Goal: Task Accomplishment & Management: Use online tool/utility

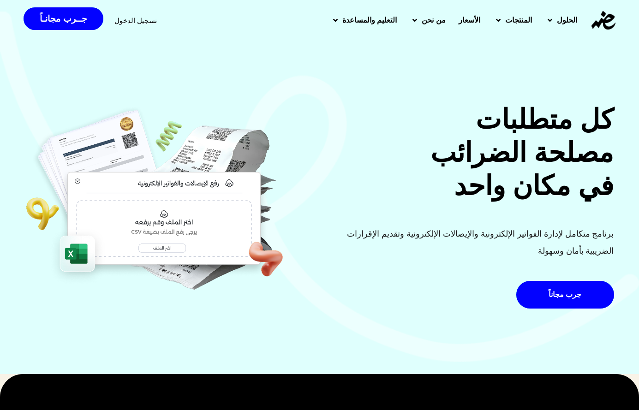
click at [131, 22] on span "تسجيل الدخول" at bounding box center [135, 20] width 42 height 7
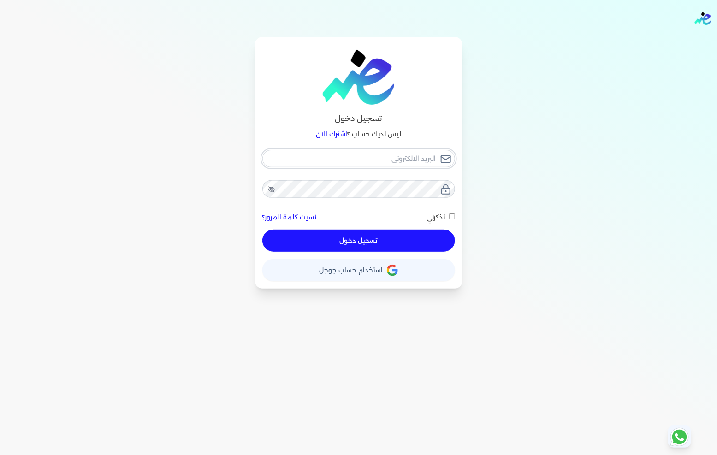
type input "[EMAIL_ADDRESS][DOMAIN_NAME]"
click at [376, 248] on button "تسجيل دخول" at bounding box center [359, 241] width 193 height 22
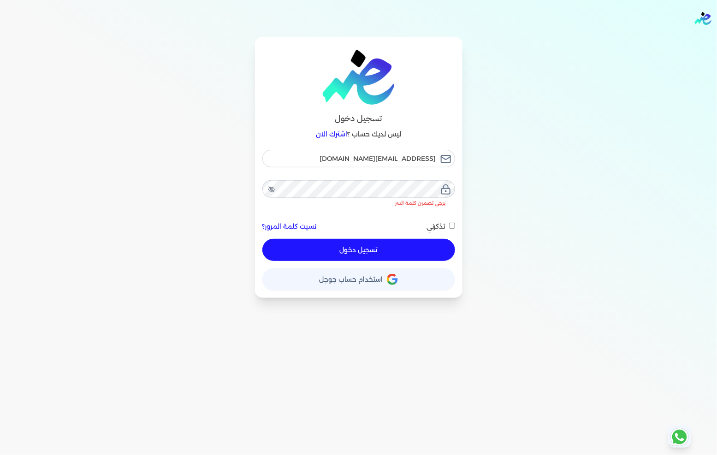
checkbox input "false"
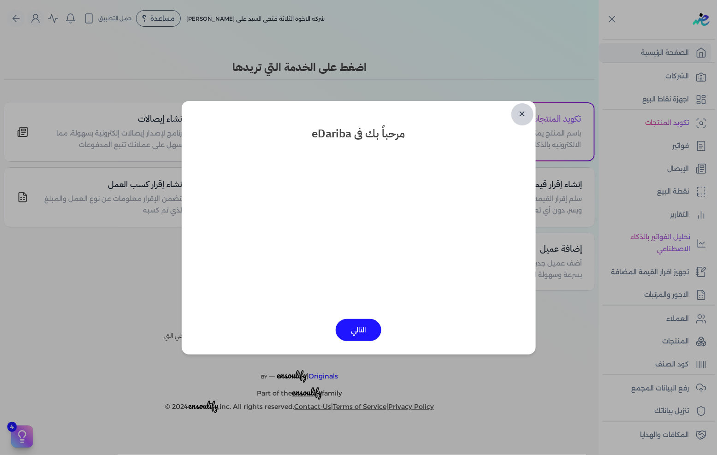
click at [524, 114] on link "✕" at bounding box center [523, 114] width 22 height 22
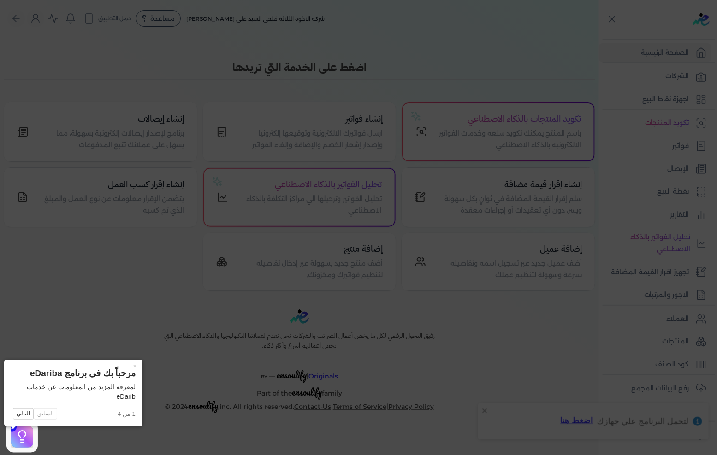
click at [120, 263] on icon at bounding box center [358, 227] width 717 height 455
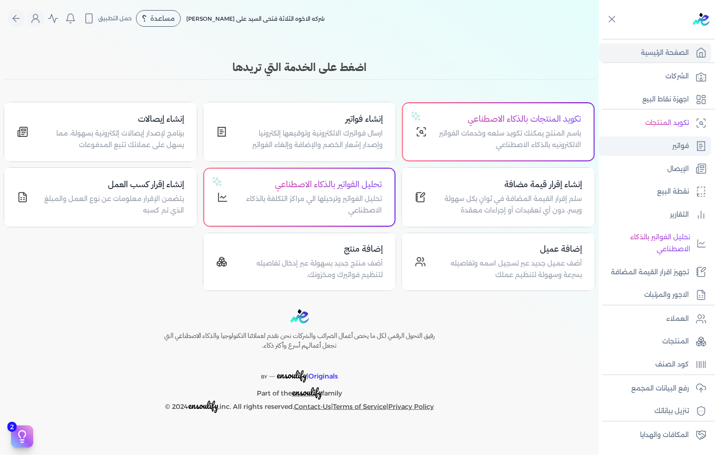
click at [689, 142] on p "فواتير" at bounding box center [681, 146] width 17 height 12
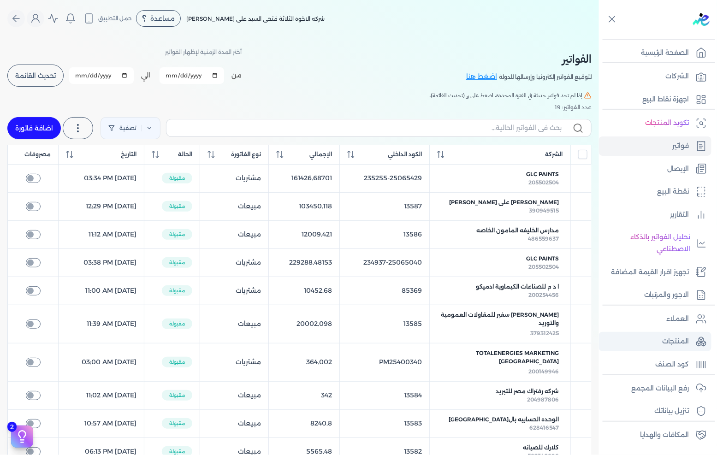
click at [677, 332] on link "المنتجات" at bounding box center [655, 341] width 113 height 19
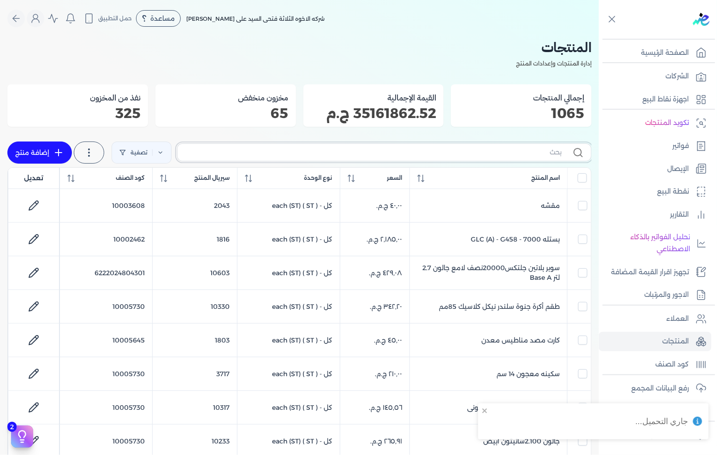
click at [504, 148] on input "text" at bounding box center [373, 153] width 377 height 10
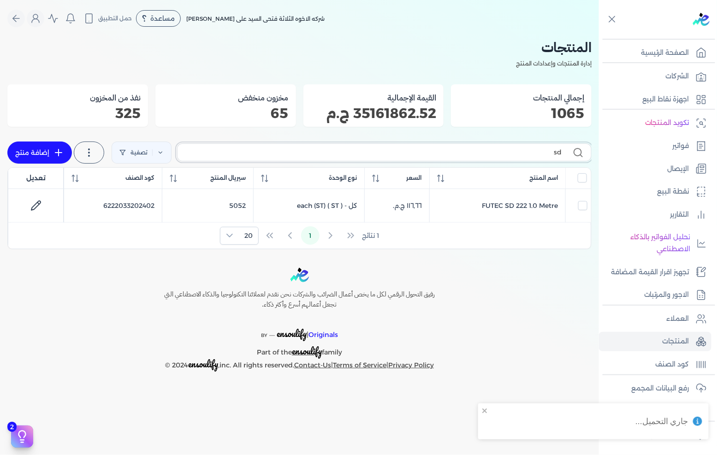
type input "s"
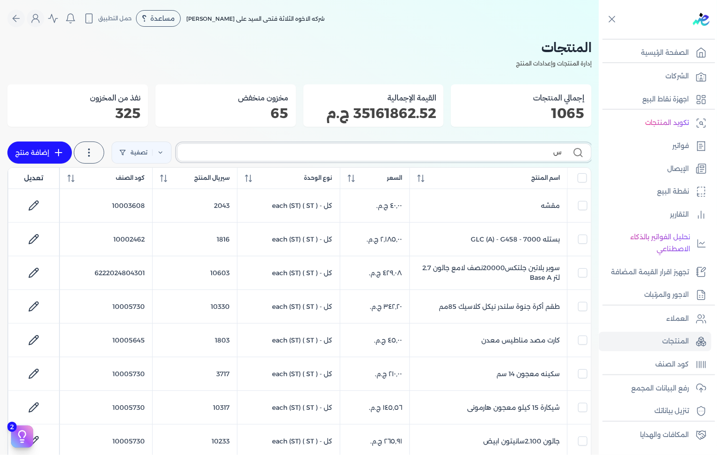
type input "سي"
checkbox input "false"
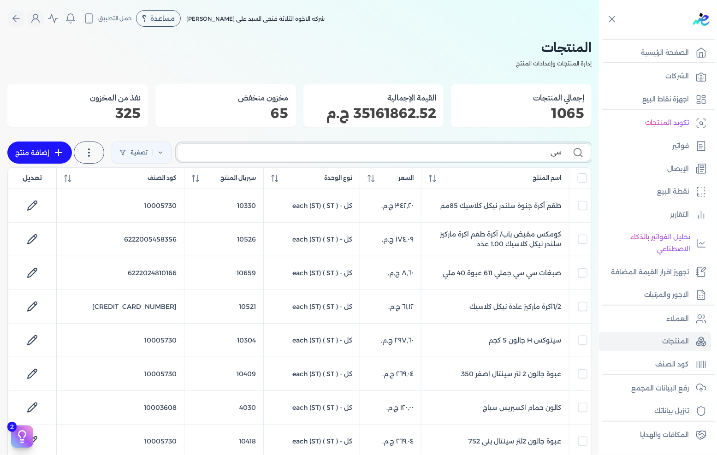
type input "سيل"
checkbox input "false"
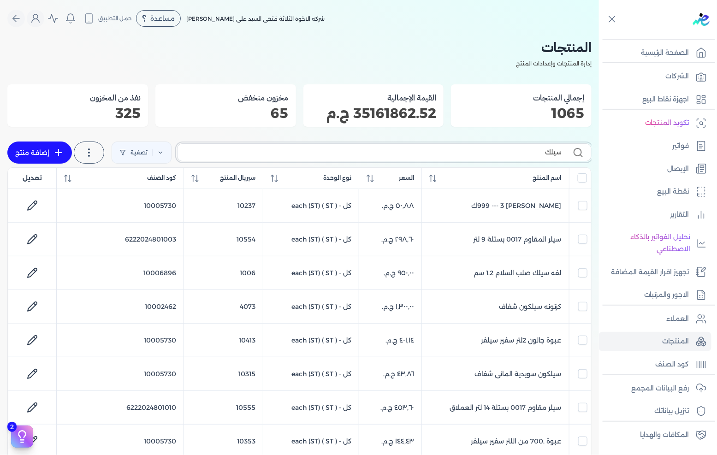
type input "سيلكو"
checkbox input "false"
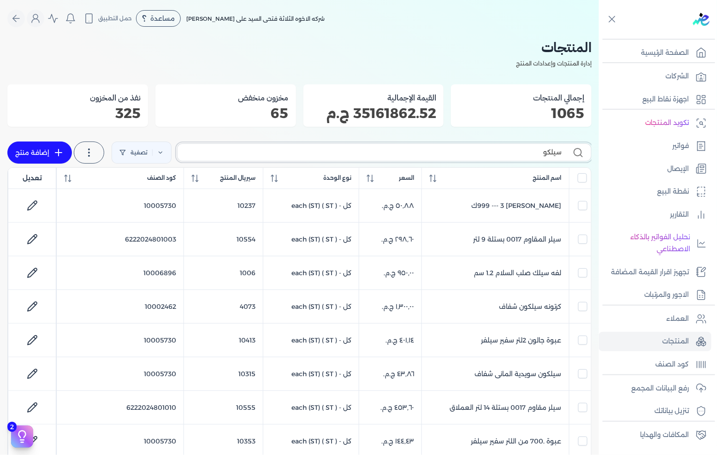
checkbox input "false"
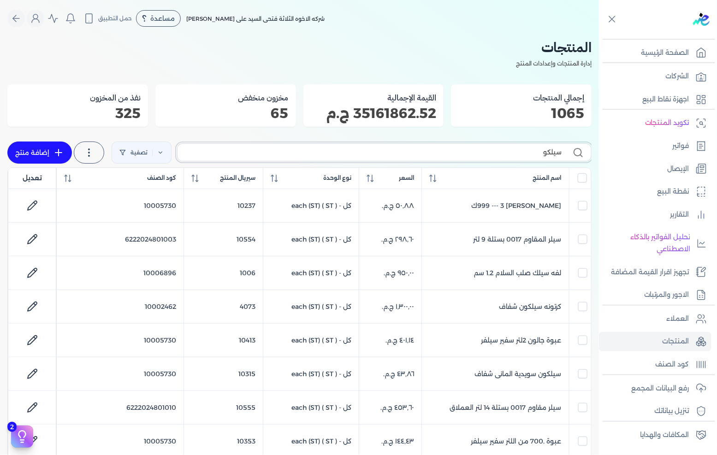
checkbox input "false"
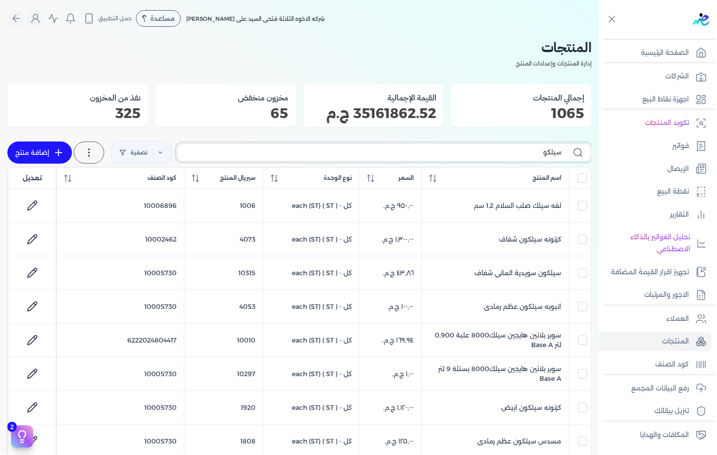
type input "سيلكون"
checkbox input "false"
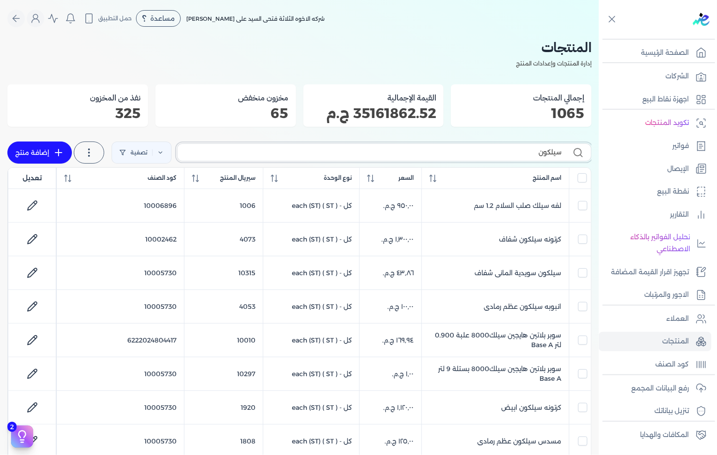
checkbox input "false"
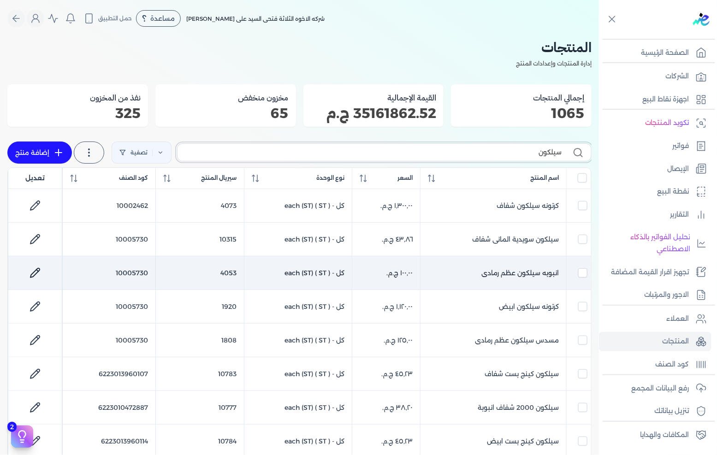
type input "سيلكون"
click at [29, 272] on link at bounding box center [35, 273] width 22 height 22
select select "GS1"
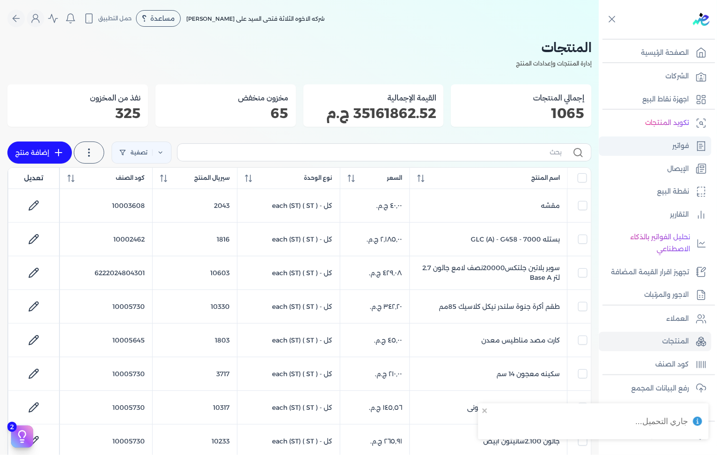
click at [686, 140] on p "فواتير" at bounding box center [681, 146] width 17 height 12
